Goal: Information Seeking & Learning: Learn about a topic

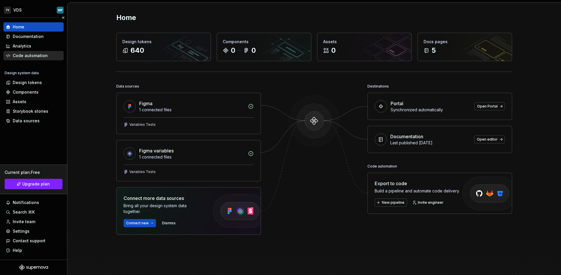
click at [32, 58] on div "Code automation" at bounding box center [30, 56] width 35 height 6
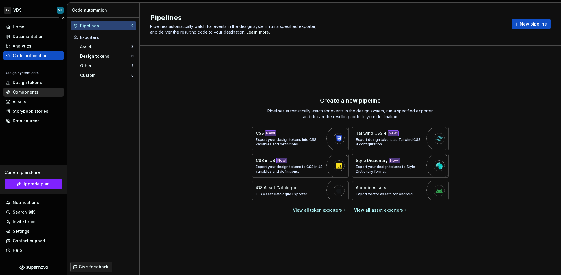
click at [42, 90] on div "Components" at bounding box center [34, 92] width 56 height 6
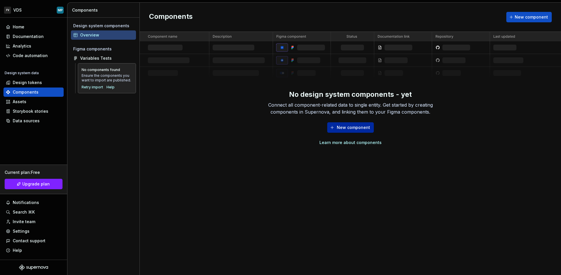
click at [367, 126] on span "New component" at bounding box center [353, 127] width 33 height 6
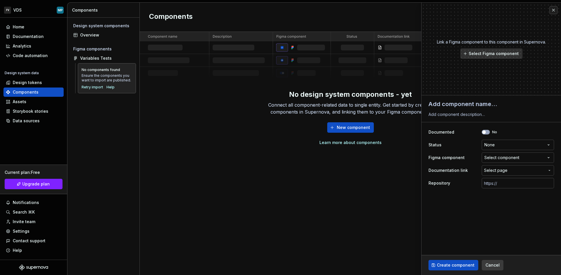
click at [505, 159] on div "Select component" at bounding box center [502, 158] width 35 height 6
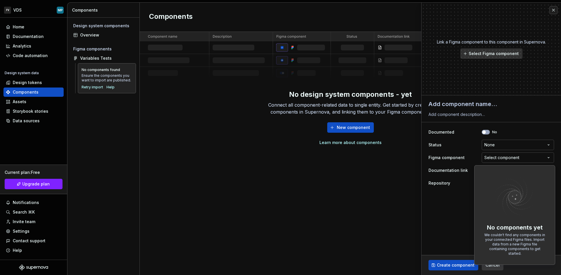
click at [456, 241] on html "**********" at bounding box center [280, 137] width 561 height 275
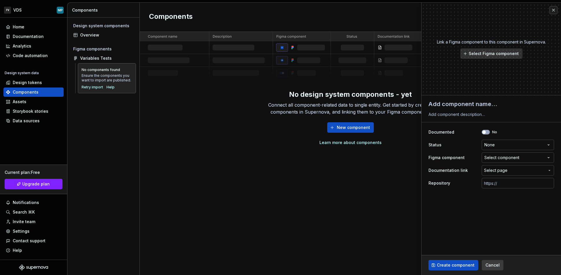
click at [507, 170] on span "Select page" at bounding box center [514, 170] width 61 height 6
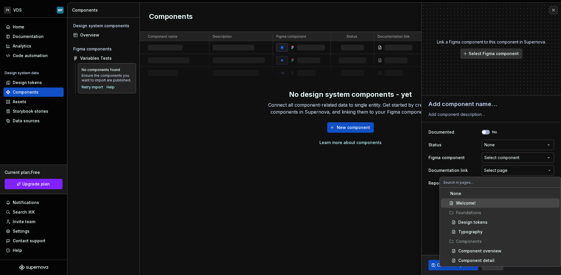
drag, startPoint x: 432, startPoint y: 219, endPoint x: 440, endPoint y: 214, distance: 9.2
click at [432, 219] on html "**********" at bounding box center [280, 137] width 561 height 275
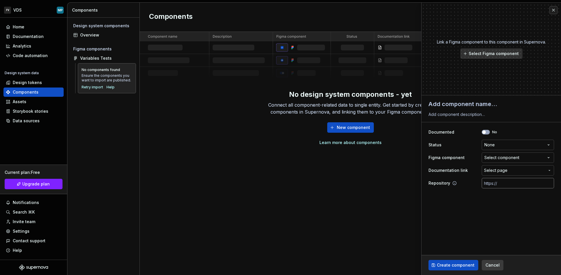
click at [504, 181] on input "text" at bounding box center [518, 183] width 72 height 10
click at [500, 208] on fieldset "**********" at bounding box center [492, 184] width 140 height 179
drag, startPoint x: 35, startPoint y: 102, endPoint x: 35, endPoint y: 106, distance: 3.2
click at [35, 102] on div "Assets" at bounding box center [34, 102] width 56 height 6
click at [37, 122] on div "Data sources" at bounding box center [26, 121] width 27 height 6
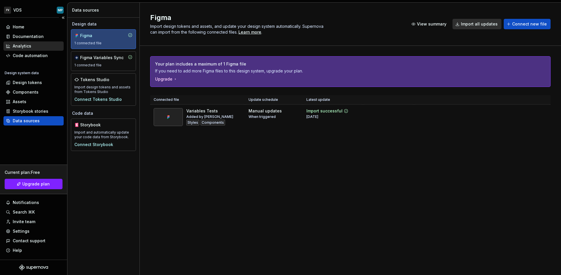
click at [28, 47] on div "Analytics" at bounding box center [22, 46] width 19 height 6
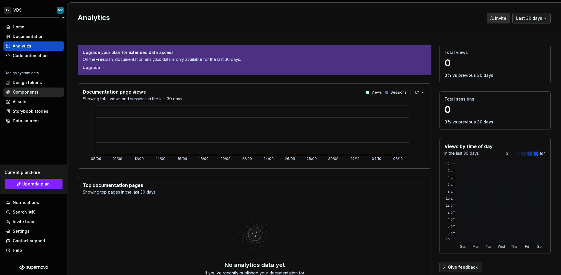
click at [34, 94] on div "Components" at bounding box center [26, 92] width 26 height 6
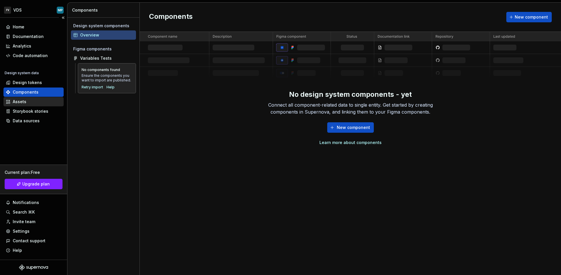
click at [36, 102] on div "Assets" at bounding box center [34, 102] width 56 height 6
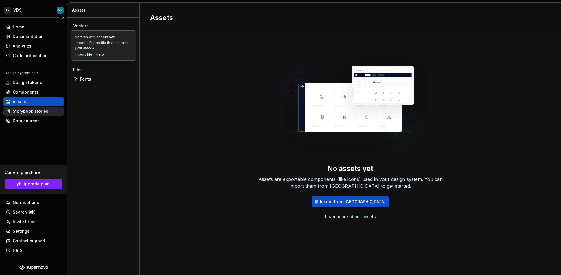
click at [39, 111] on div "Storybook stories" at bounding box center [31, 111] width 36 height 6
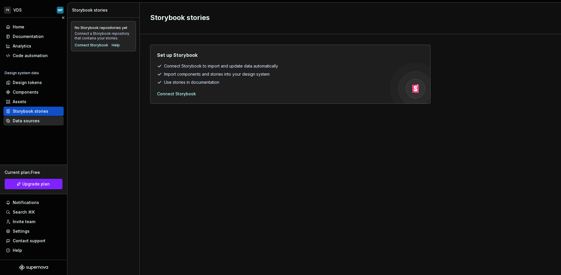
click at [39, 121] on div "Data sources" at bounding box center [34, 121] width 56 height 6
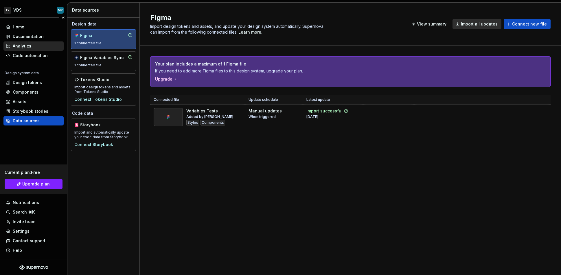
click at [31, 47] on div "Analytics" at bounding box center [34, 46] width 56 height 6
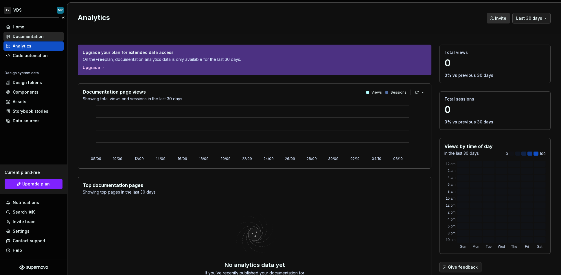
click at [41, 38] on div "Documentation" at bounding box center [28, 37] width 31 height 6
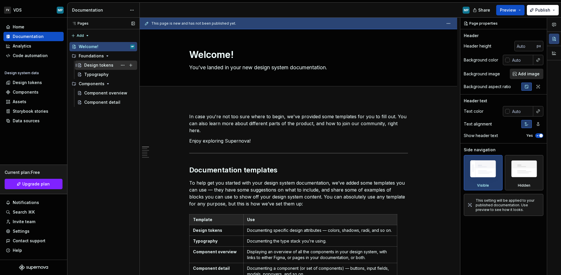
click at [102, 62] on div "Design tokens" at bounding box center [98, 65] width 29 height 6
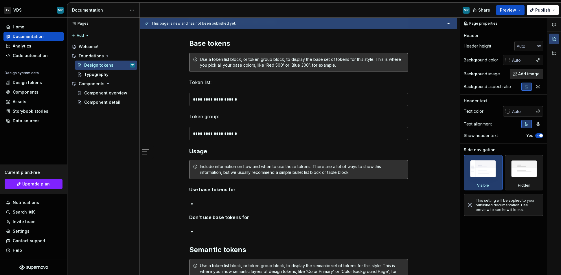
scroll to position [109, 0]
click at [295, 102] on div "**********" at bounding box center [299, 100] width 218 height 13
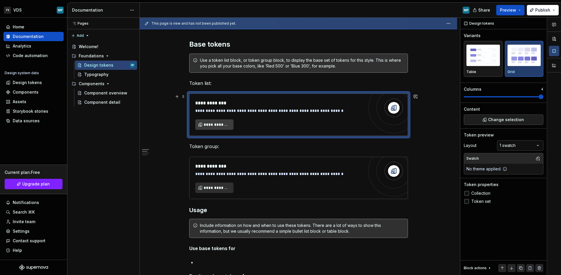
click at [217, 125] on span "**********" at bounding box center [217, 125] width 26 height 6
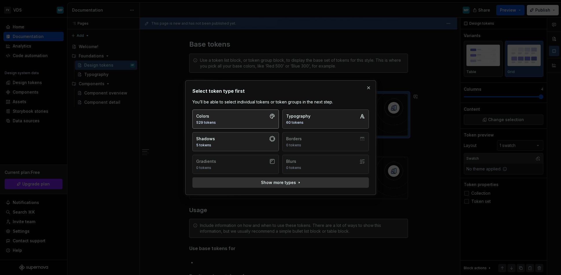
click at [255, 122] on button "Colors 529 tokens" at bounding box center [235, 118] width 87 height 19
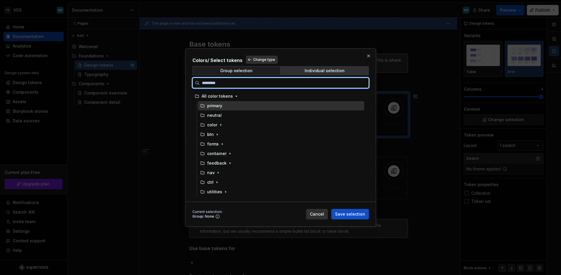
click at [253, 107] on div "primary" at bounding box center [281, 105] width 166 height 9
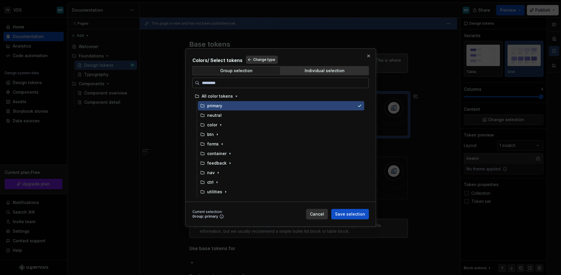
click at [349, 213] on span "Save selection" at bounding box center [350, 214] width 30 height 6
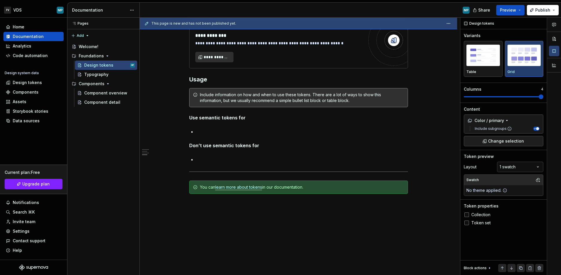
scroll to position [423, 0]
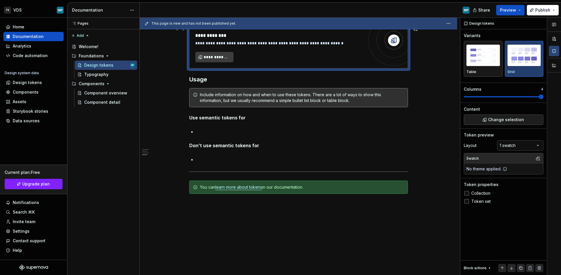
click at [217, 59] on span "**********" at bounding box center [217, 57] width 26 height 6
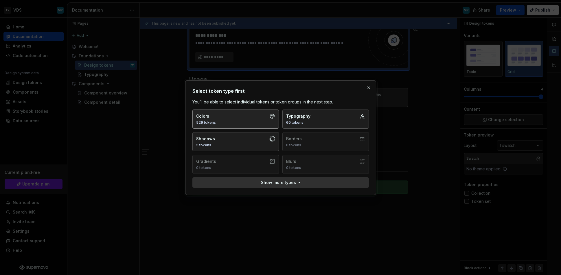
click at [269, 116] on icon "button" at bounding box center [272, 116] width 6 height 6
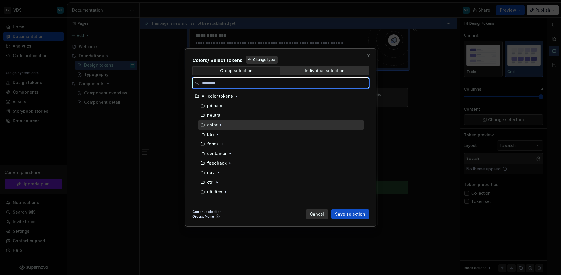
click at [305, 124] on div "color" at bounding box center [281, 124] width 166 height 9
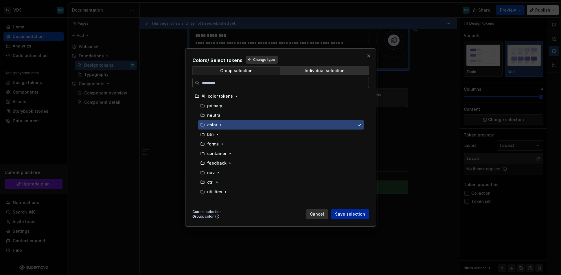
click at [352, 217] on button "Save selection" at bounding box center [350, 214] width 38 height 10
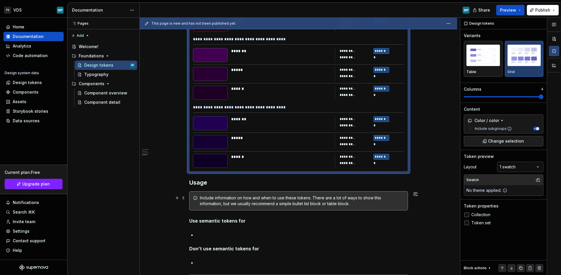
scroll to position [4914, 0]
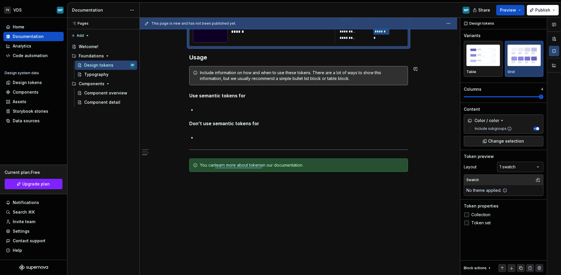
type textarea "*"
